Goal: Information Seeking & Learning: Learn about a topic

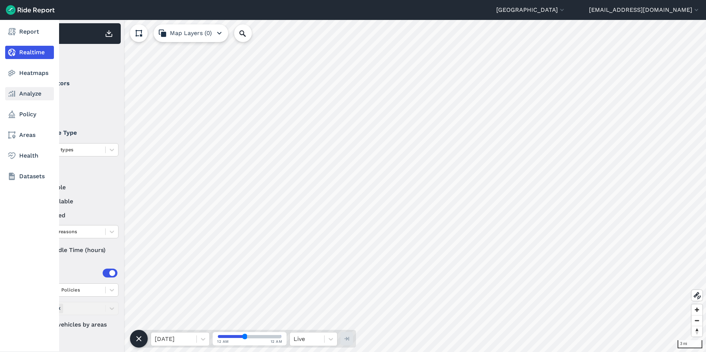
click at [19, 94] on link "Analyze" at bounding box center [29, 93] width 49 height 13
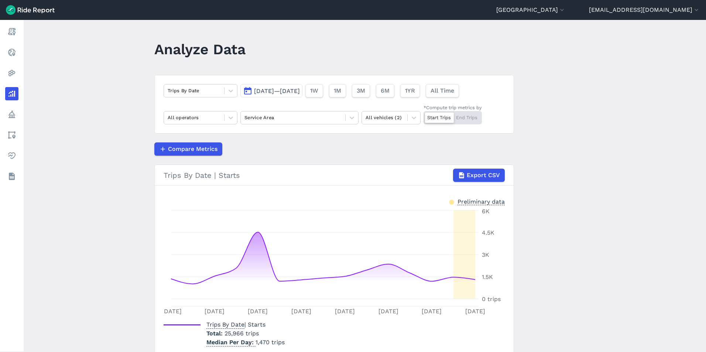
click at [287, 110] on div "Trips By Date [DATE]—[DATE] 1W 1M 3M 6M 1YR All Time All operators Service Area…" at bounding box center [333, 104] width 359 height 59
click at [352, 112] on div at bounding box center [351, 117] width 13 height 13
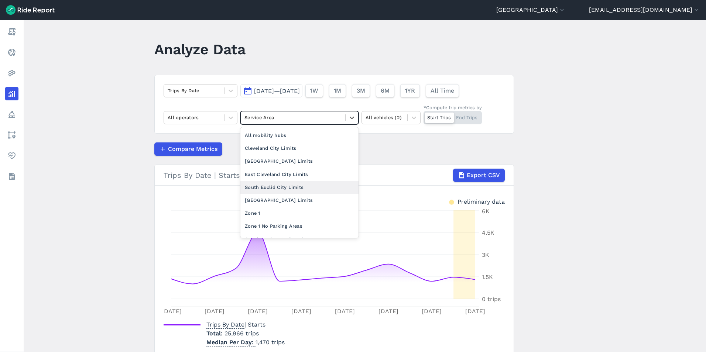
scroll to position [9, 0]
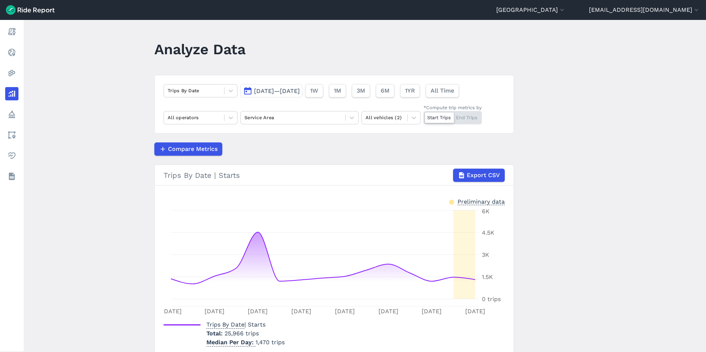
click at [467, 115] on div "Start Trips End Trips" at bounding box center [452, 117] width 58 height 13
click at [423, 115] on input "*Compute trip metrics by Start Trips End Trips" at bounding box center [423, 113] width 0 height 5
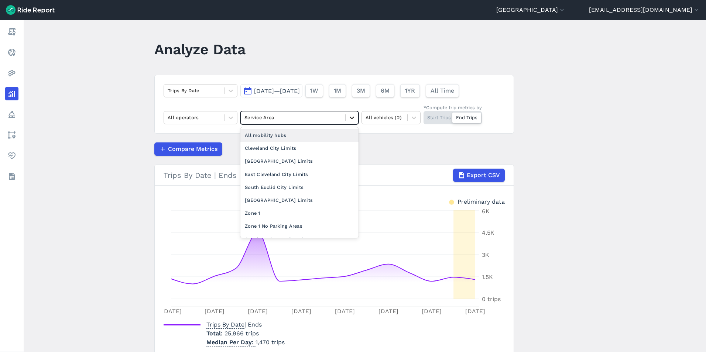
click at [347, 118] on div at bounding box center [351, 117] width 13 height 13
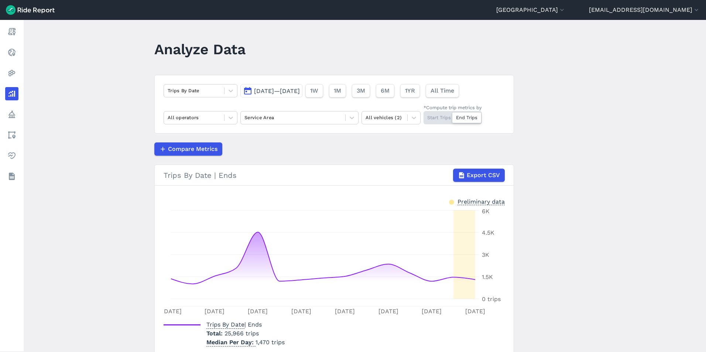
click at [497, 132] on div "Trips By Date [DATE]—[DATE] 1W 1M 3M 6M 1YR All Time All operators Service Area…" at bounding box center [333, 104] width 359 height 59
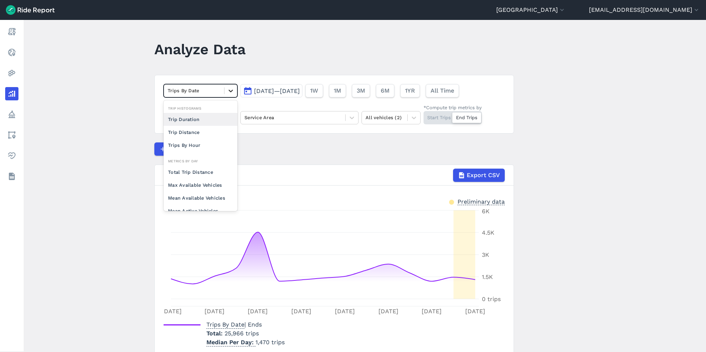
click at [225, 90] on div at bounding box center [230, 91] width 13 height 13
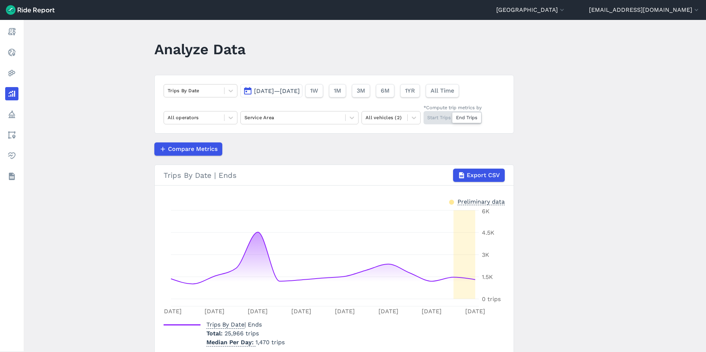
click at [283, 145] on div "Compare Metrics" at bounding box center [333, 148] width 359 height 13
drag, startPoint x: 238, startPoint y: 175, endPoint x: 155, endPoint y: 173, distance: 83.1
click at [155, 173] on h3 "Trips By Date | Ends Export CSV" at bounding box center [334, 175] width 359 height 21
drag, startPoint x: 155, startPoint y: 173, endPoint x: 166, endPoint y: 178, distance: 12.1
click at [166, 178] on div "Trips By Date | Ends Export CSV" at bounding box center [333, 175] width 341 height 13
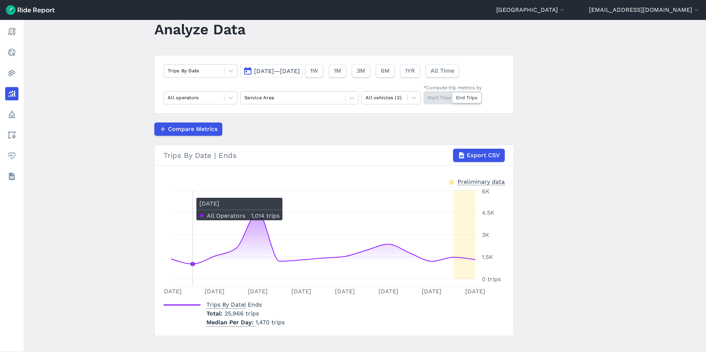
scroll to position [31, 0]
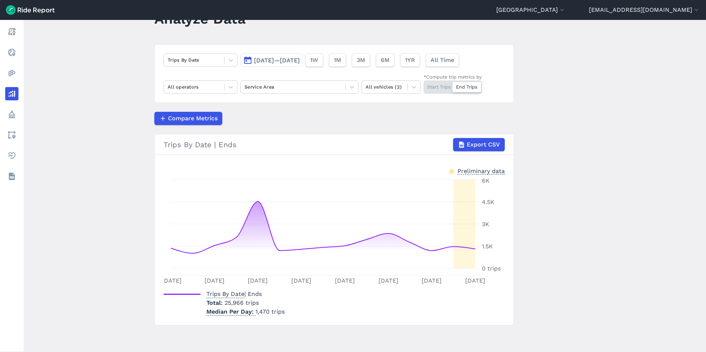
click at [99, 328] on main "Analyze Data Trips By Date [DATE]—[DATE] 1W 1M 3M 6M 1YR All Time All operators…" at bounding box center [365, 186] width 682 height 332
